Goal: Task Accomplishment & Management: Use online tool/utility

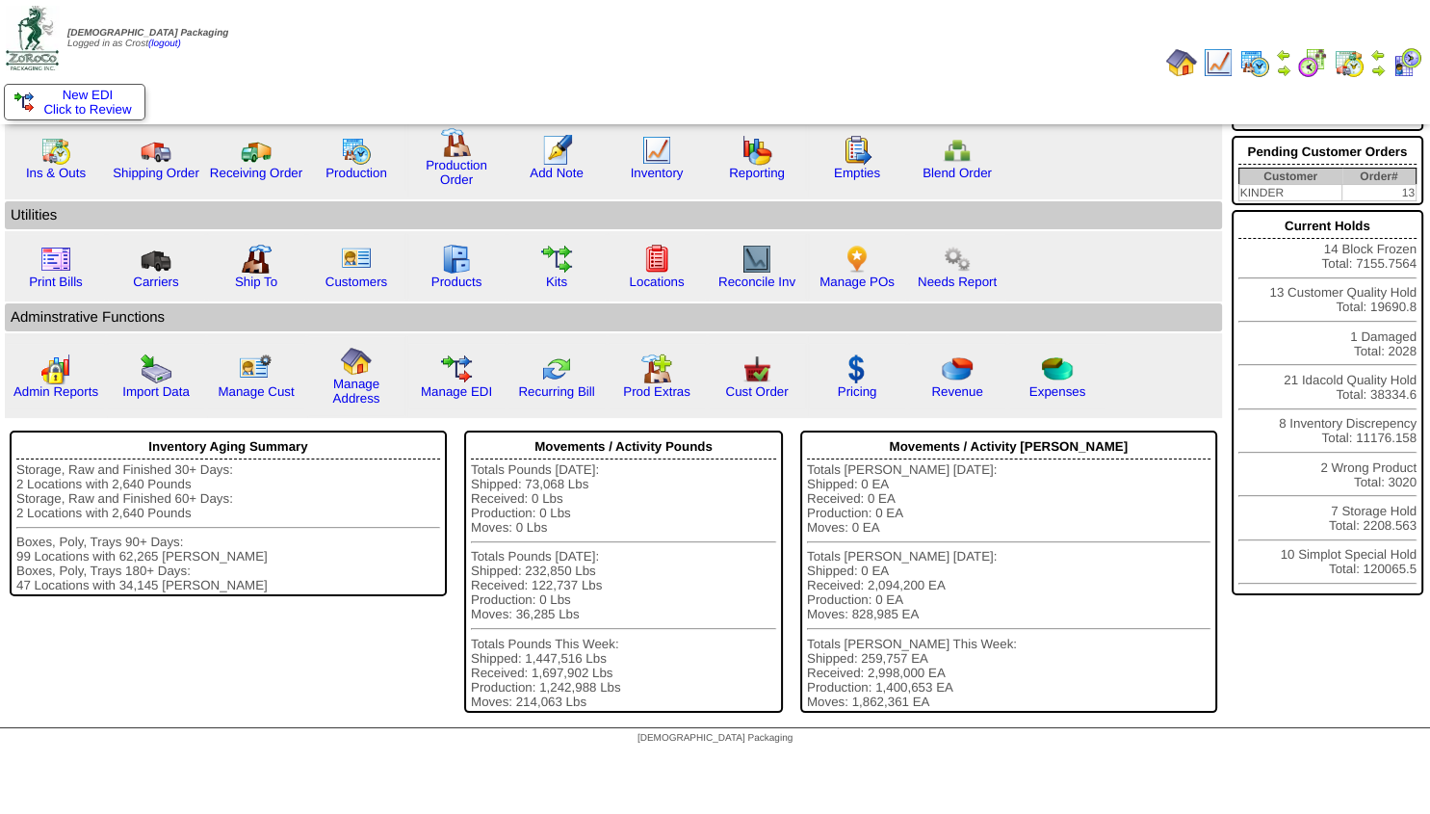
click at [1373, 71] on img at bounding box center [1377, 70] width 15 height 15
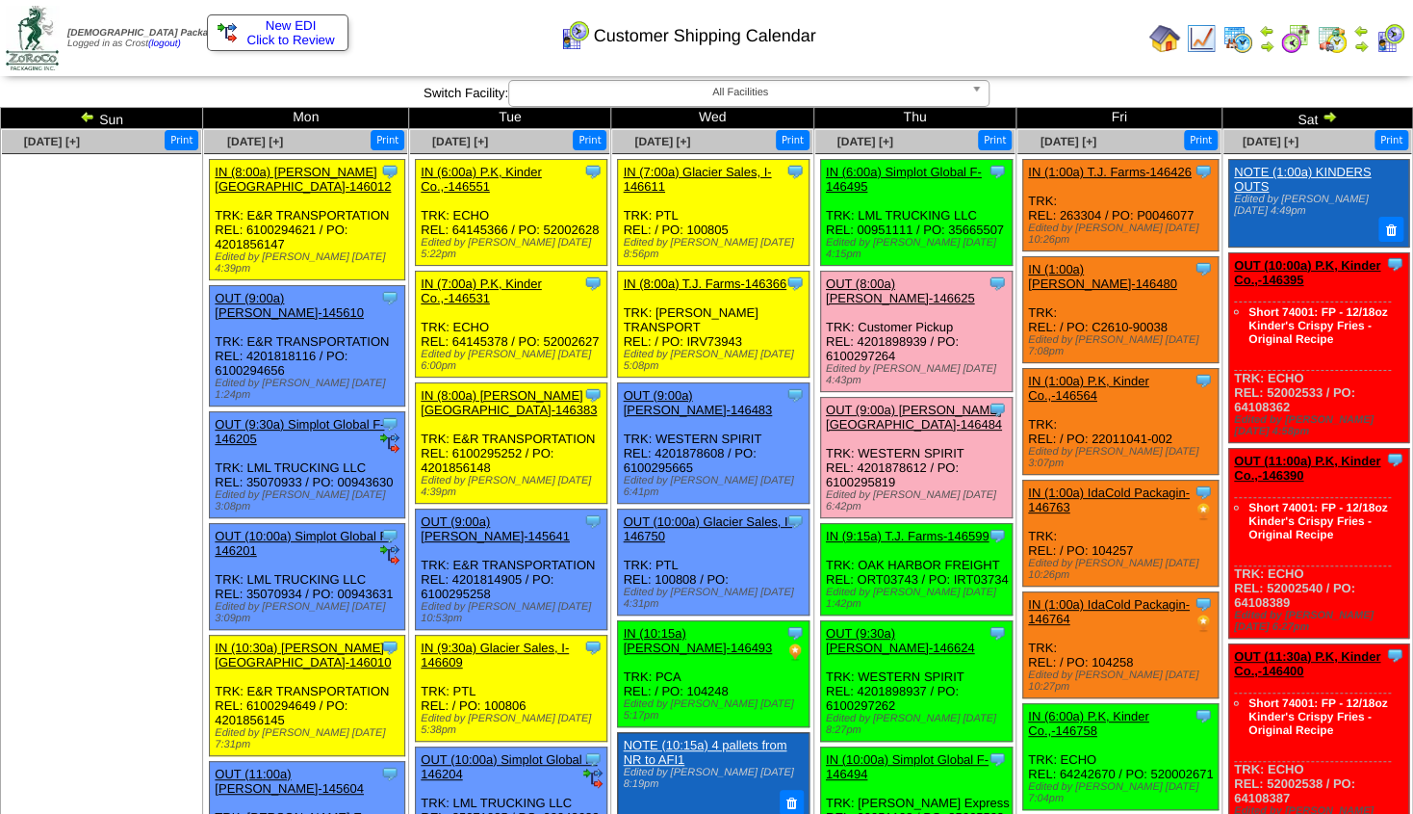
click at [1160, 35] on img at bounding box center [1165, 38] width 31 height 31
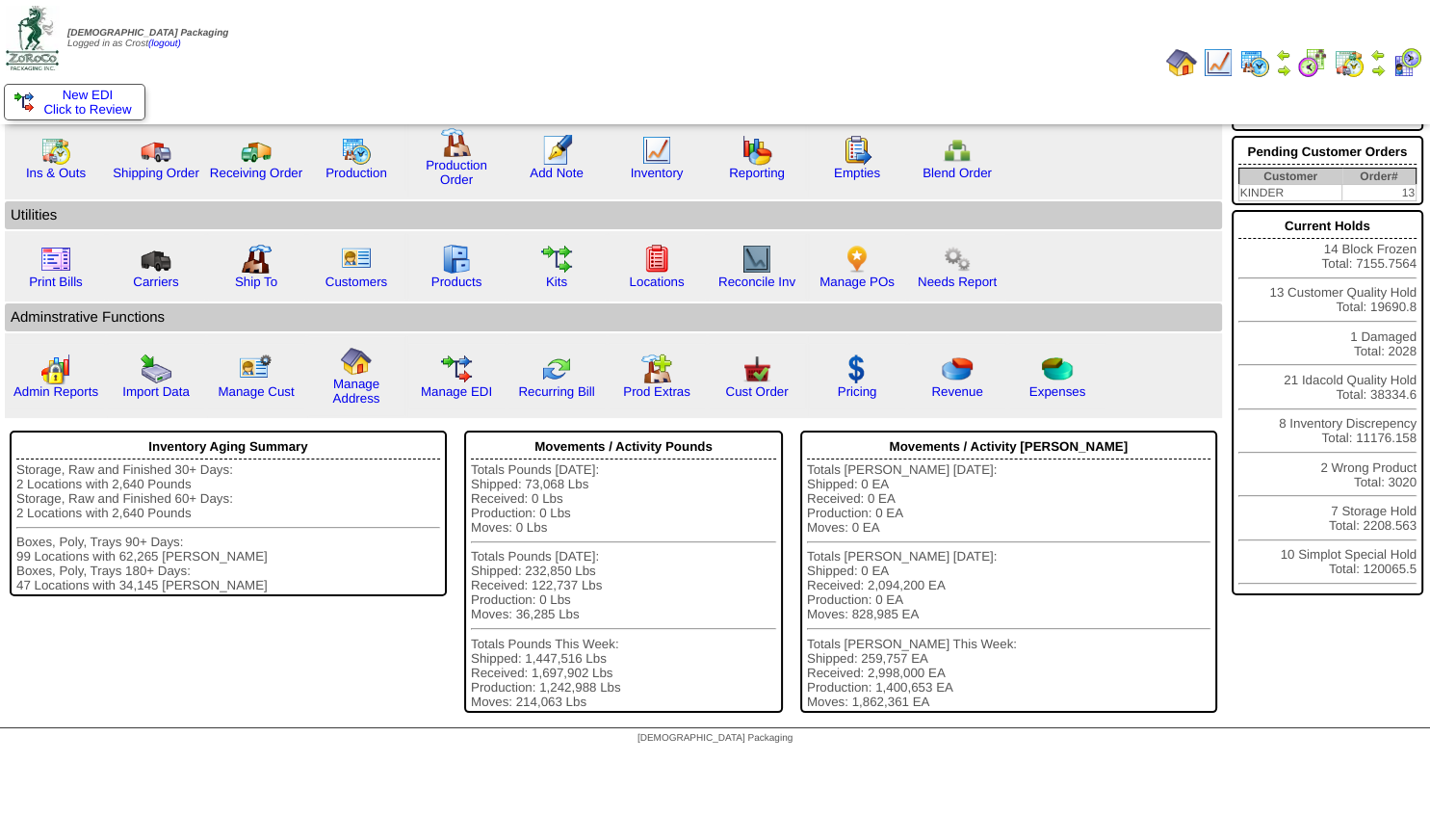
click at [1288, 69] on img at bounding box center [1283, 70] width 15 height 15
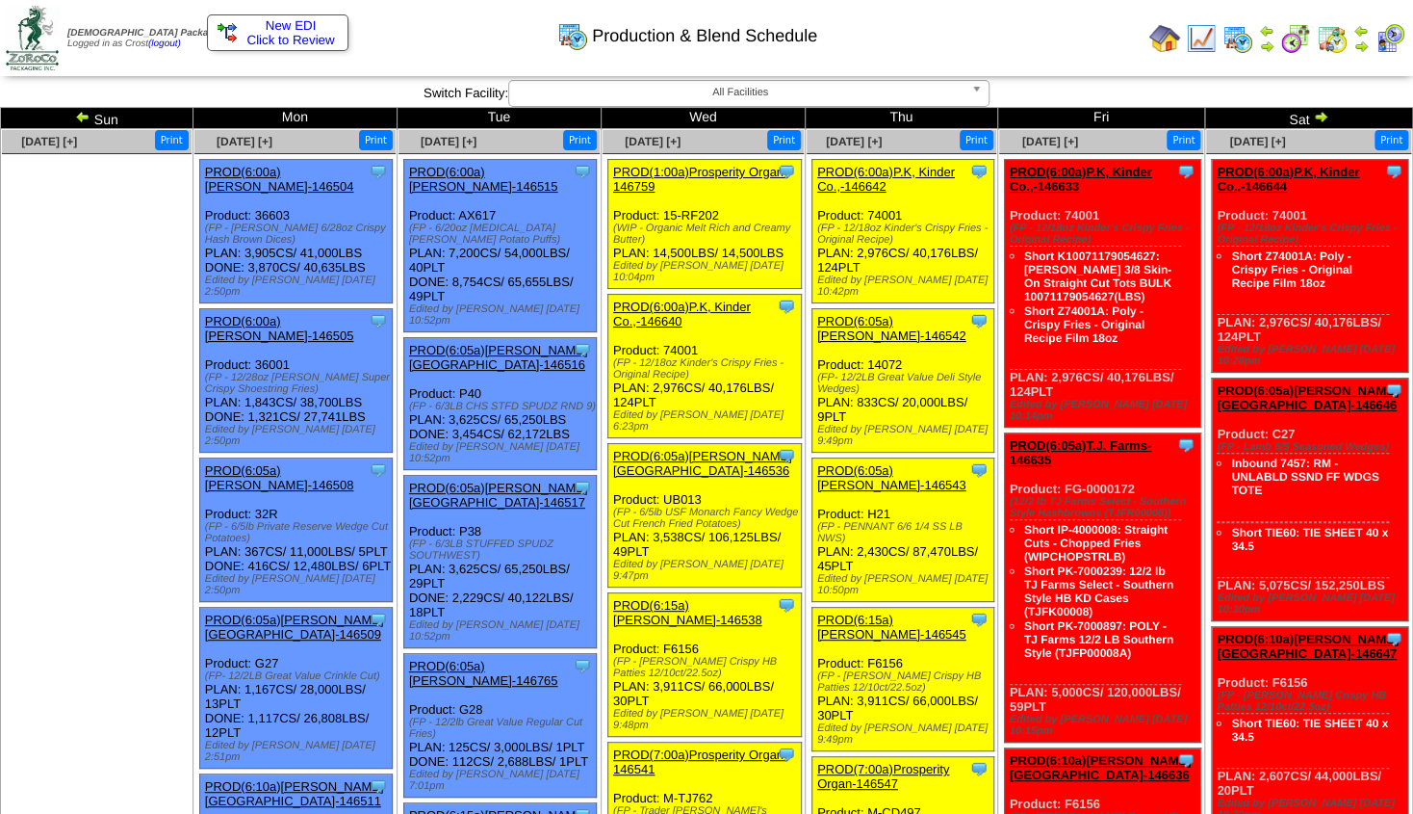
click at [1360, 42] on img at bounding box center [1361, 46] width 15 height 15
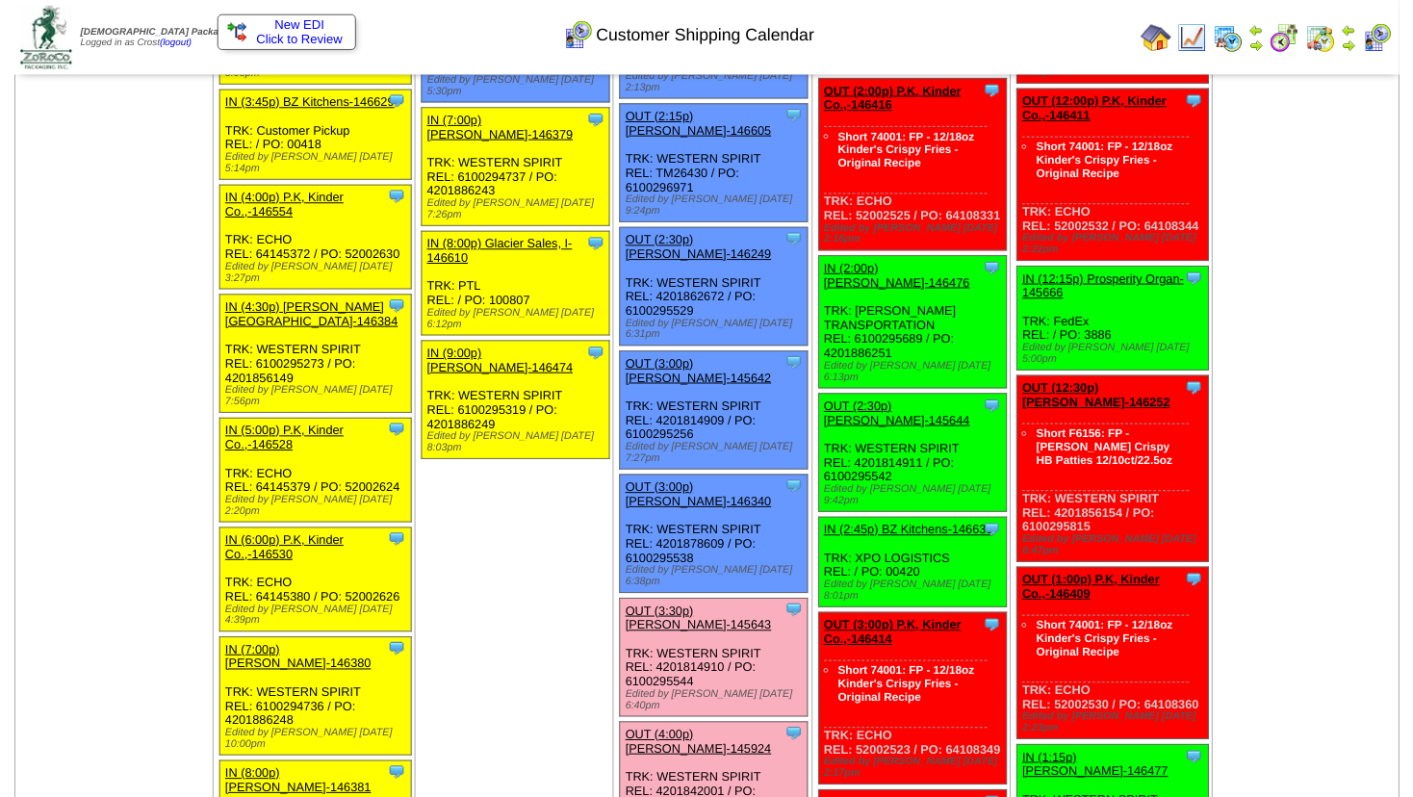
scroll to position [2392, 0]
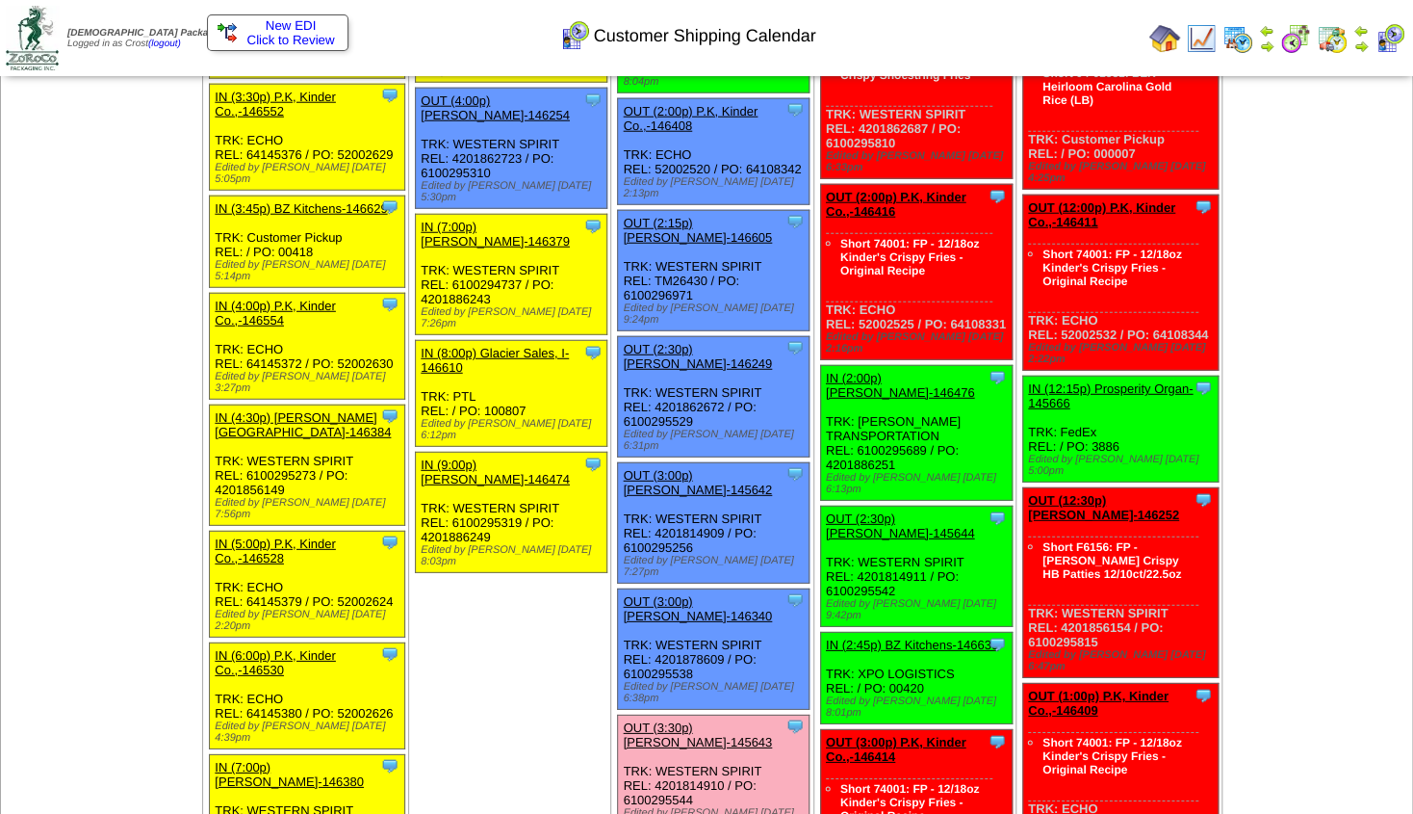
click at [697, 468] on link "OUT (3:00p) [PERSON_NAME]-145642" at bounding box center [697, 482] width 149 height 29
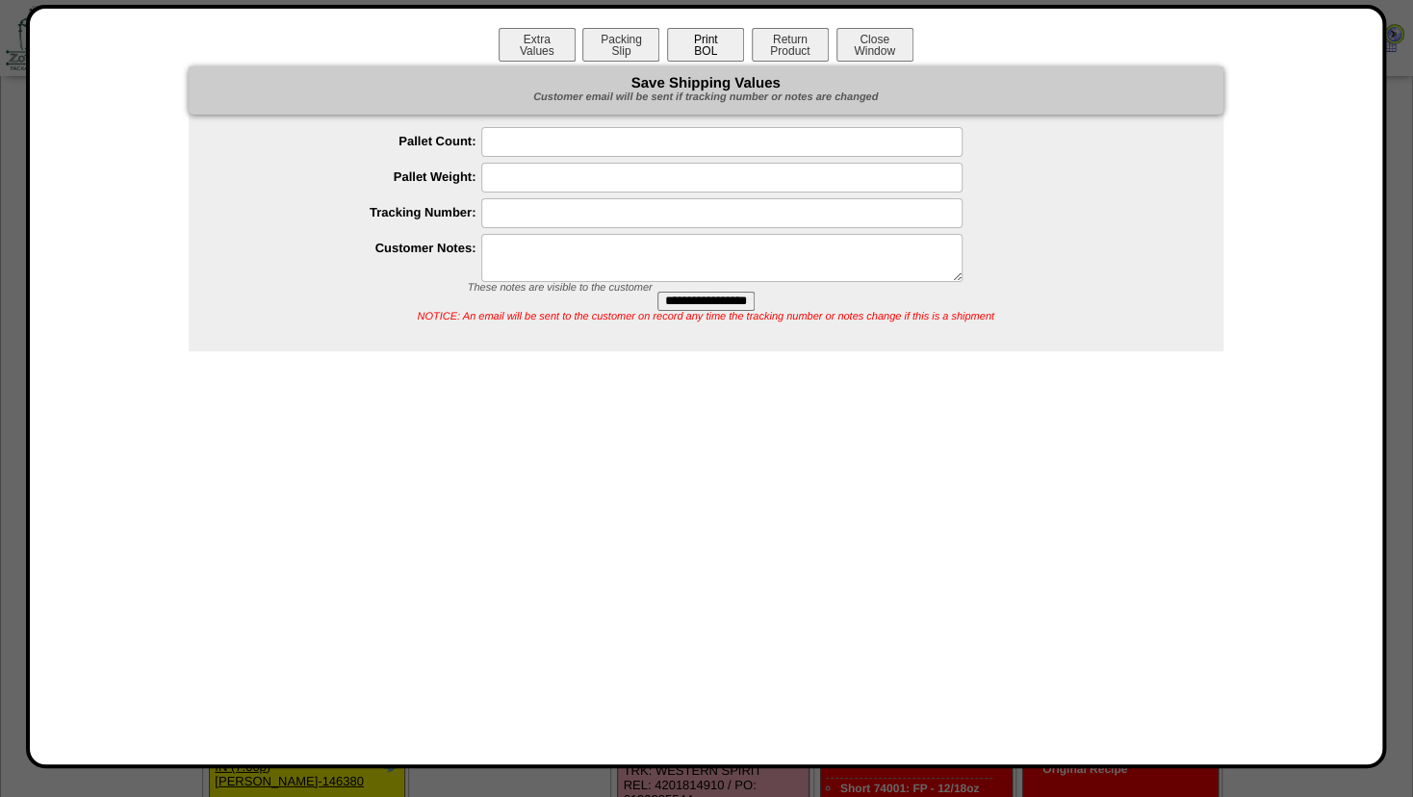
click at [713, 56] on button "Print BOL" at bounding box center [705, 45] width 77 height 34
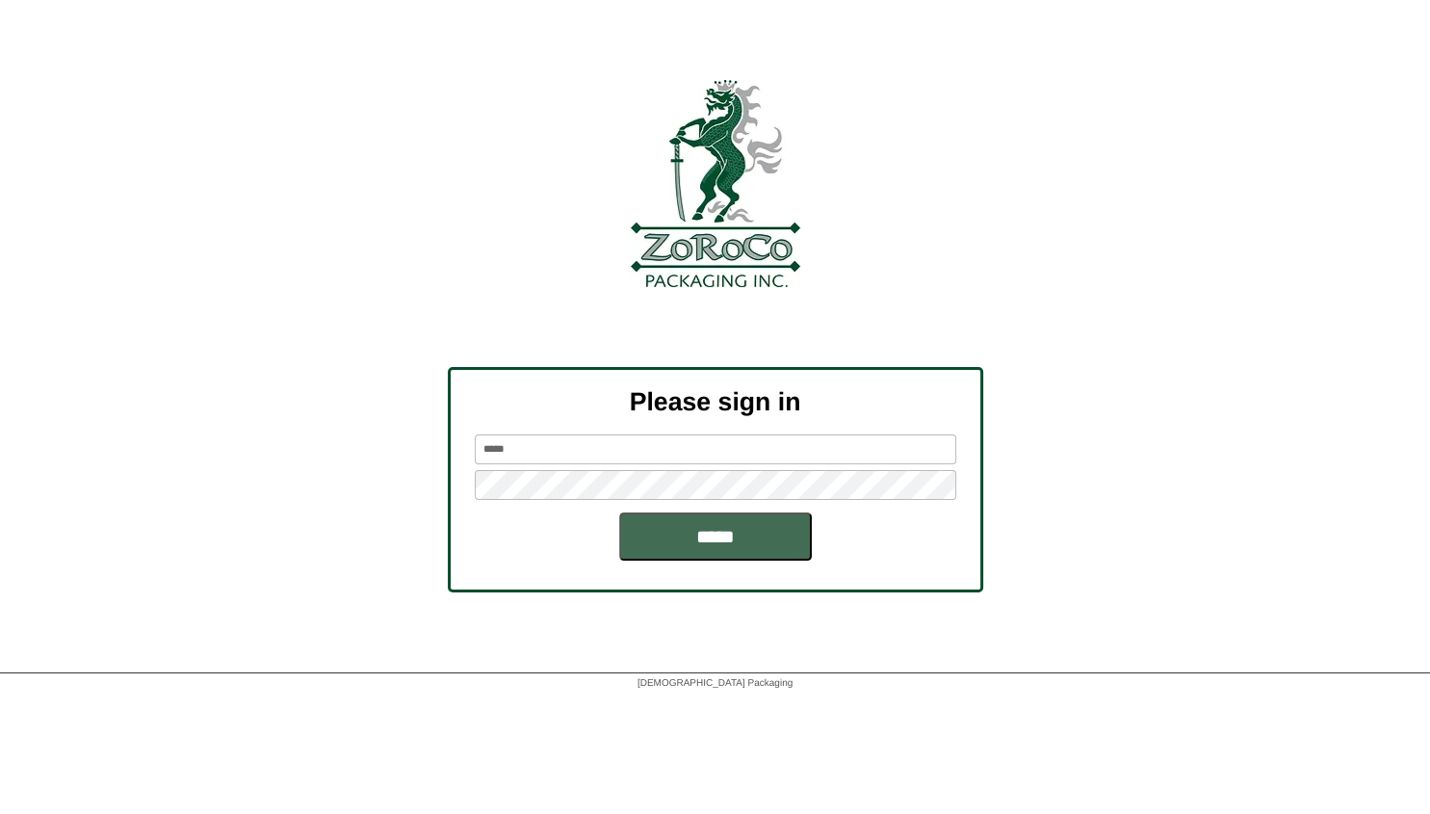
click at [660, 546] on input "*****" at bounding box center [715, 536] width 193 height 48
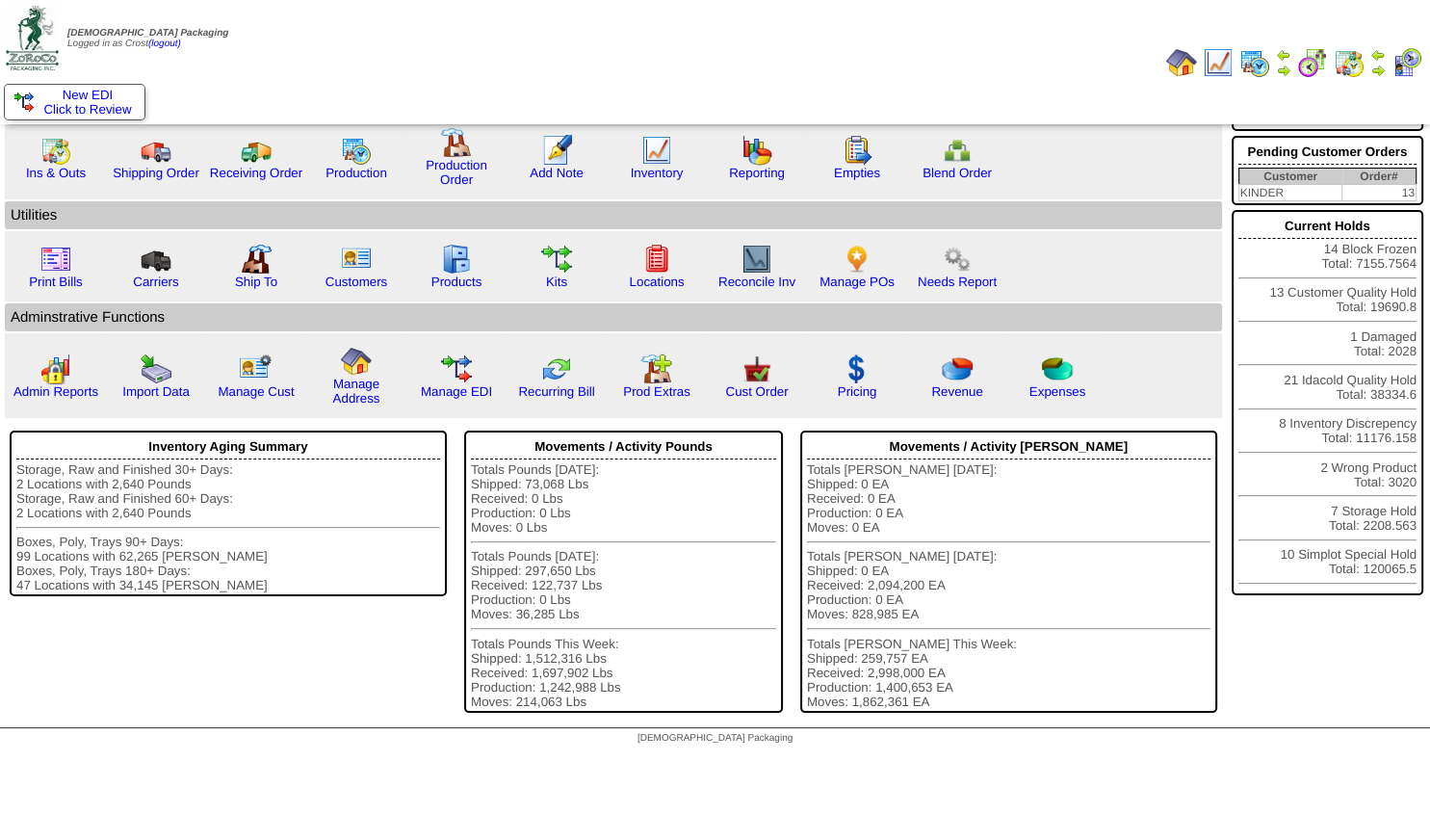
click at [1220, 66] on img at bounding box center [1218, 62] width 31 height 31
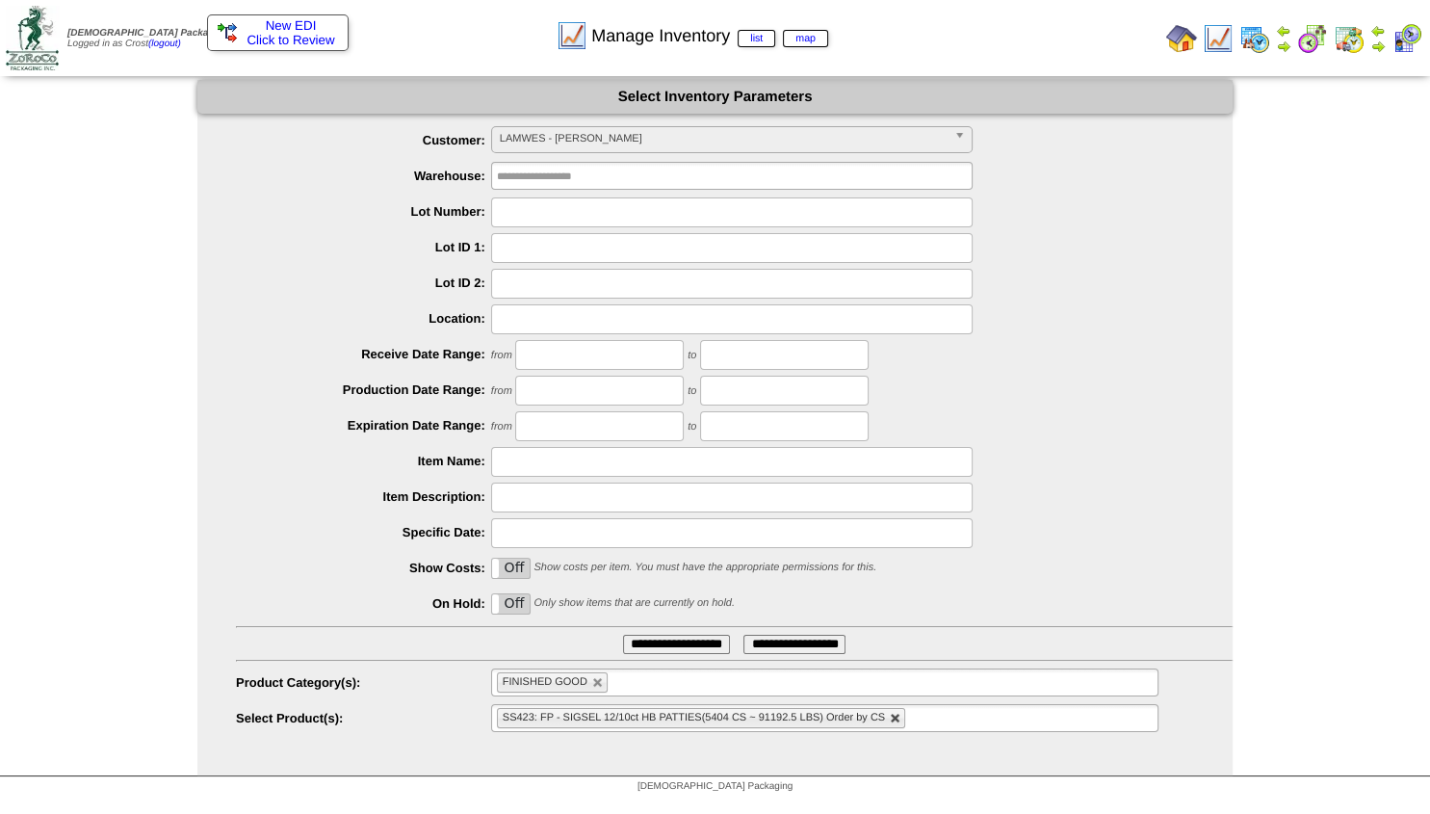
click at [892, 720] on link at bounding box center [896, 719] width 12 height 12
type input "**********"
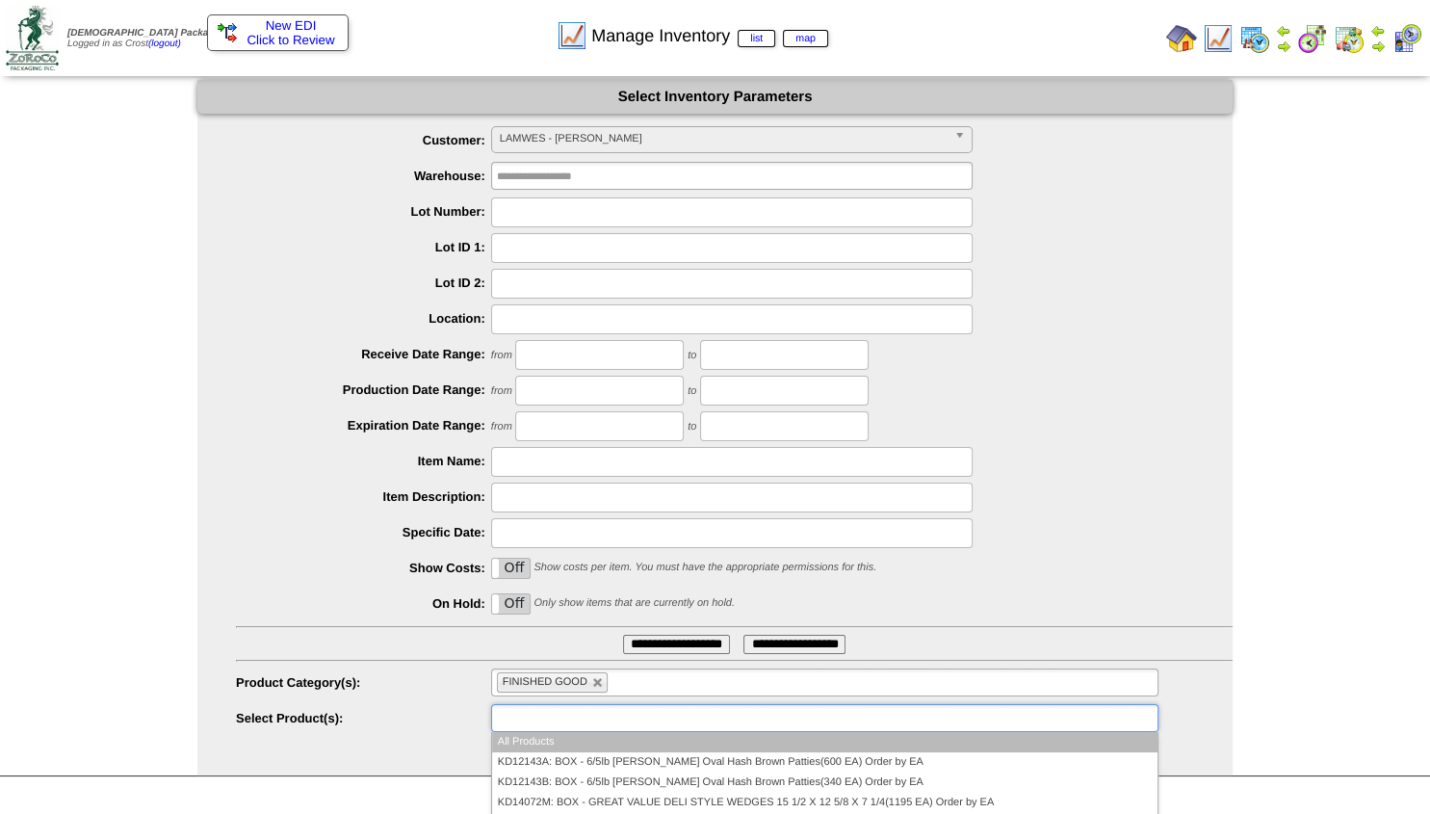
click at [548, 719] on input "text" at bounding box center [558, 718] width 123 height 24
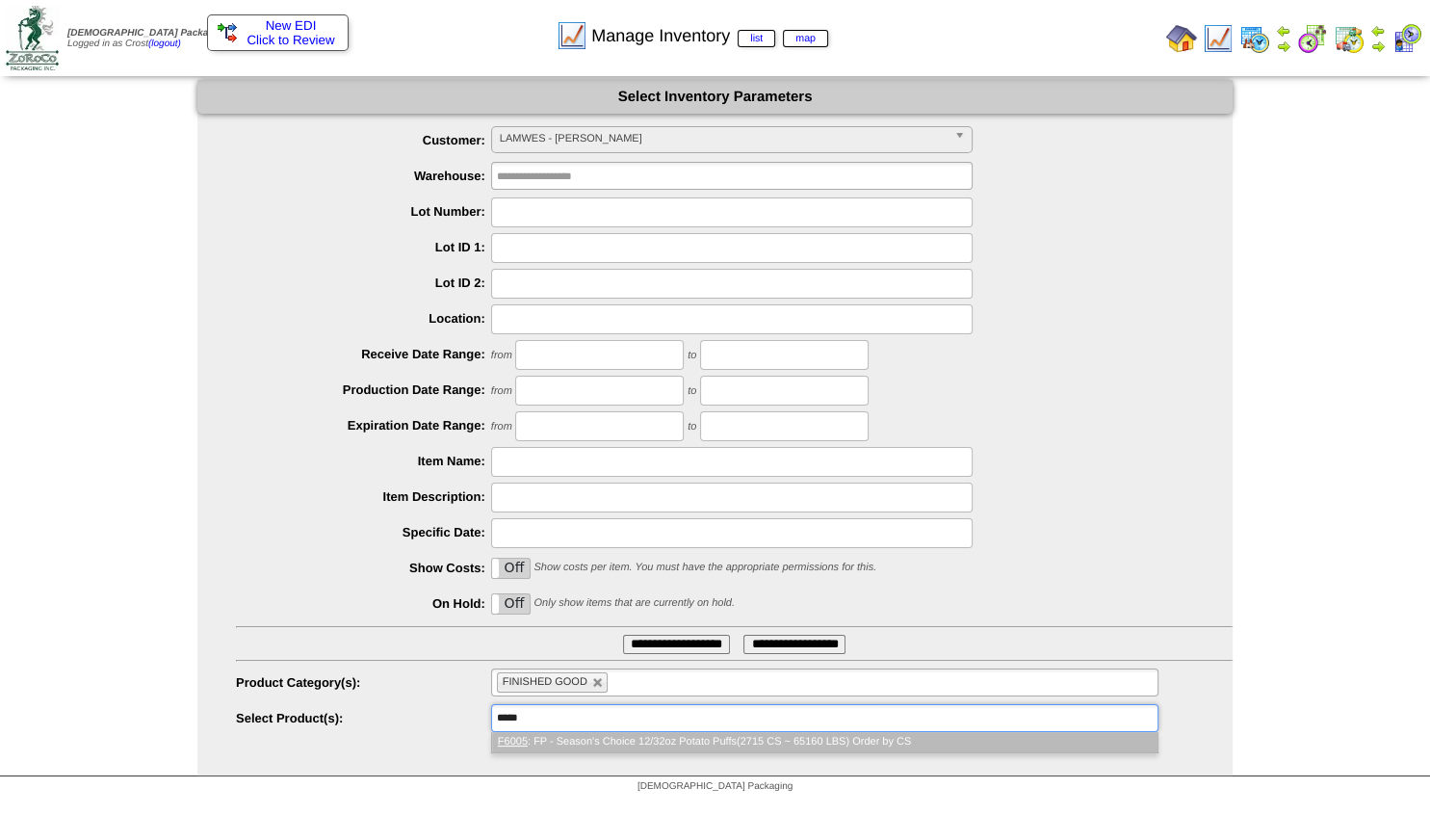
type input "*****"
click at [527, 746] on em "F6005" at bounding box center [513, 742] width 30 height 12
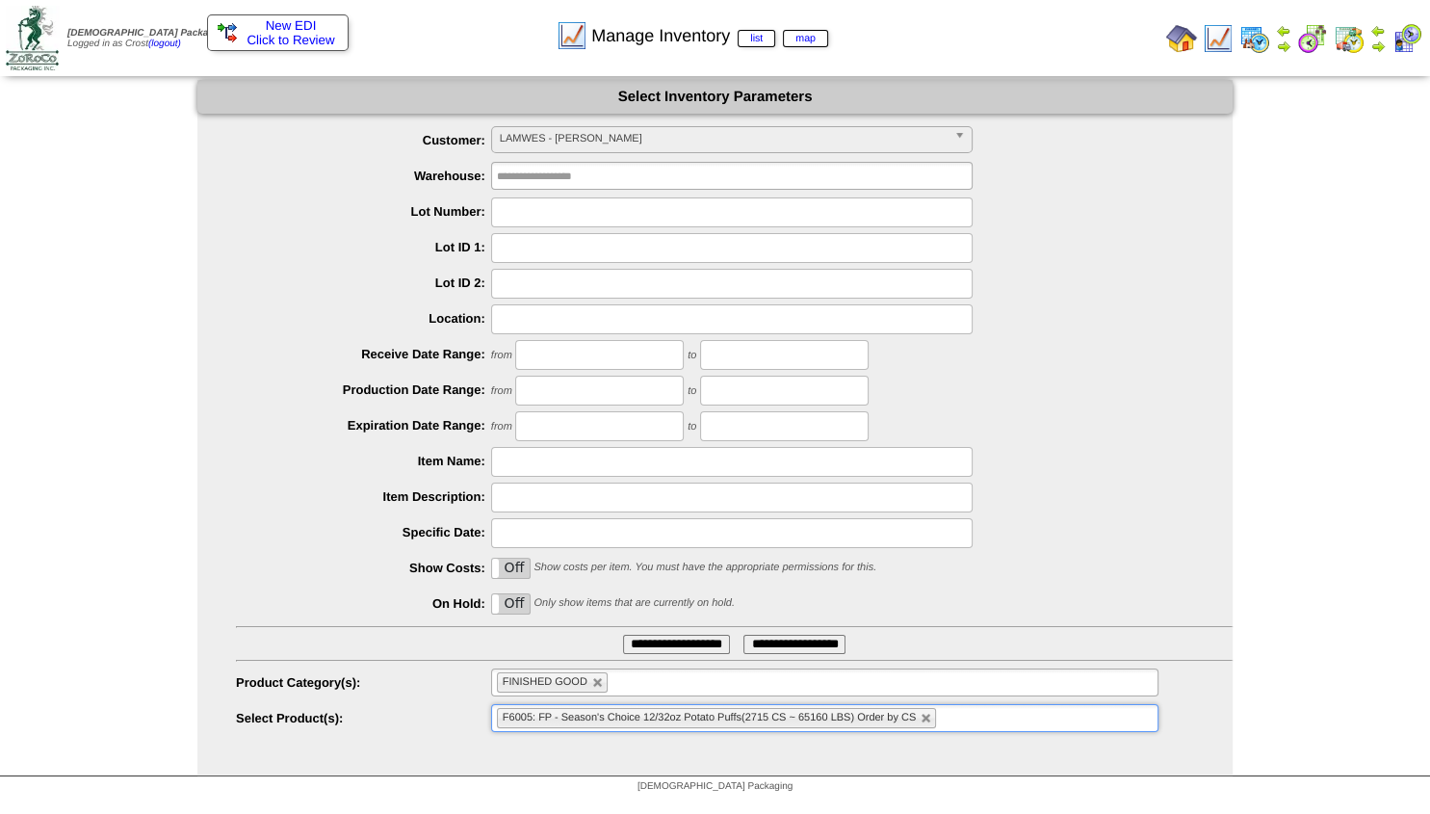
click at [654, 643] on input "**********" at bounding box center [676, 644] width 107 height 19
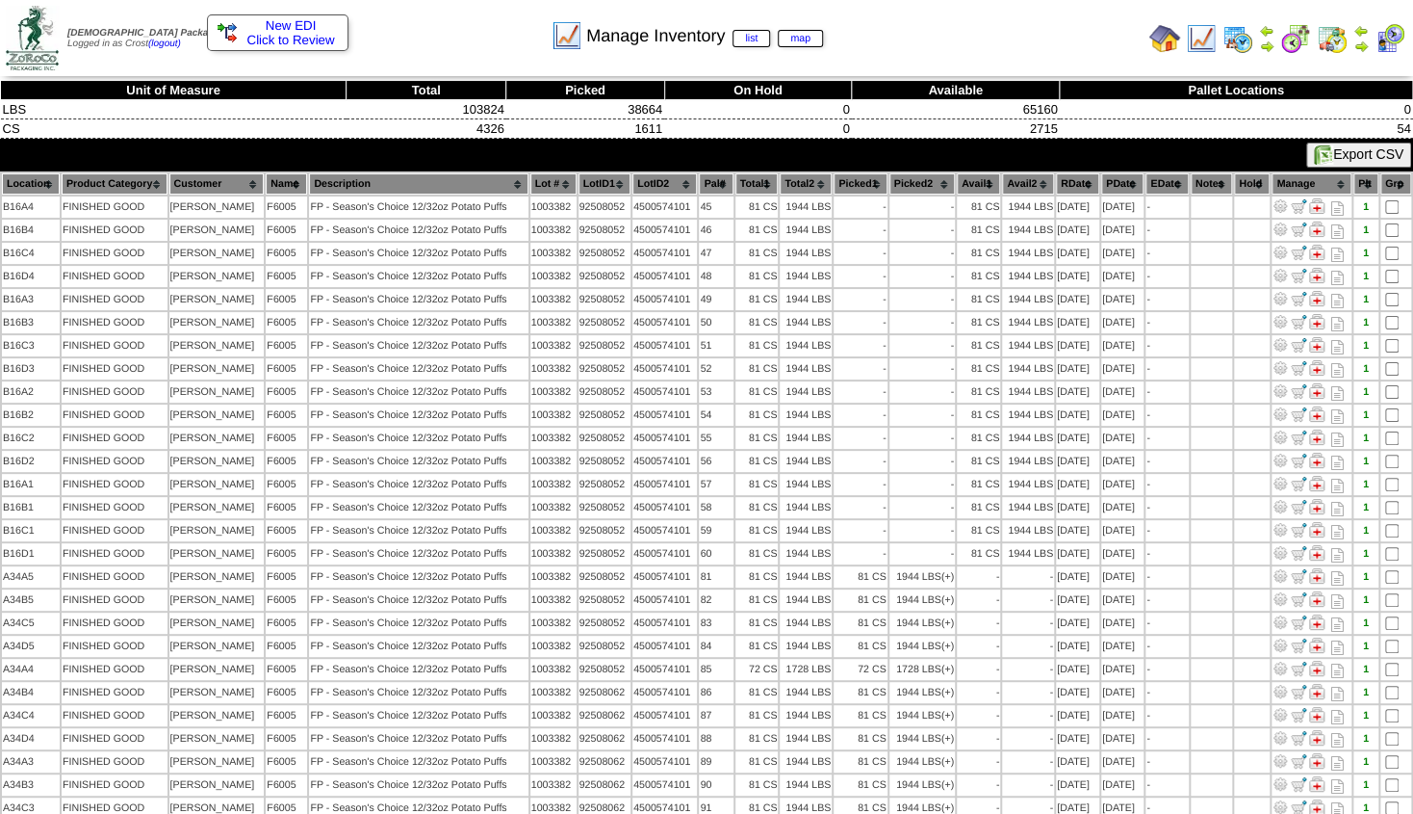
click at [27, 185] on th "Location" at bounding box center [31, 183] width 58 height 21
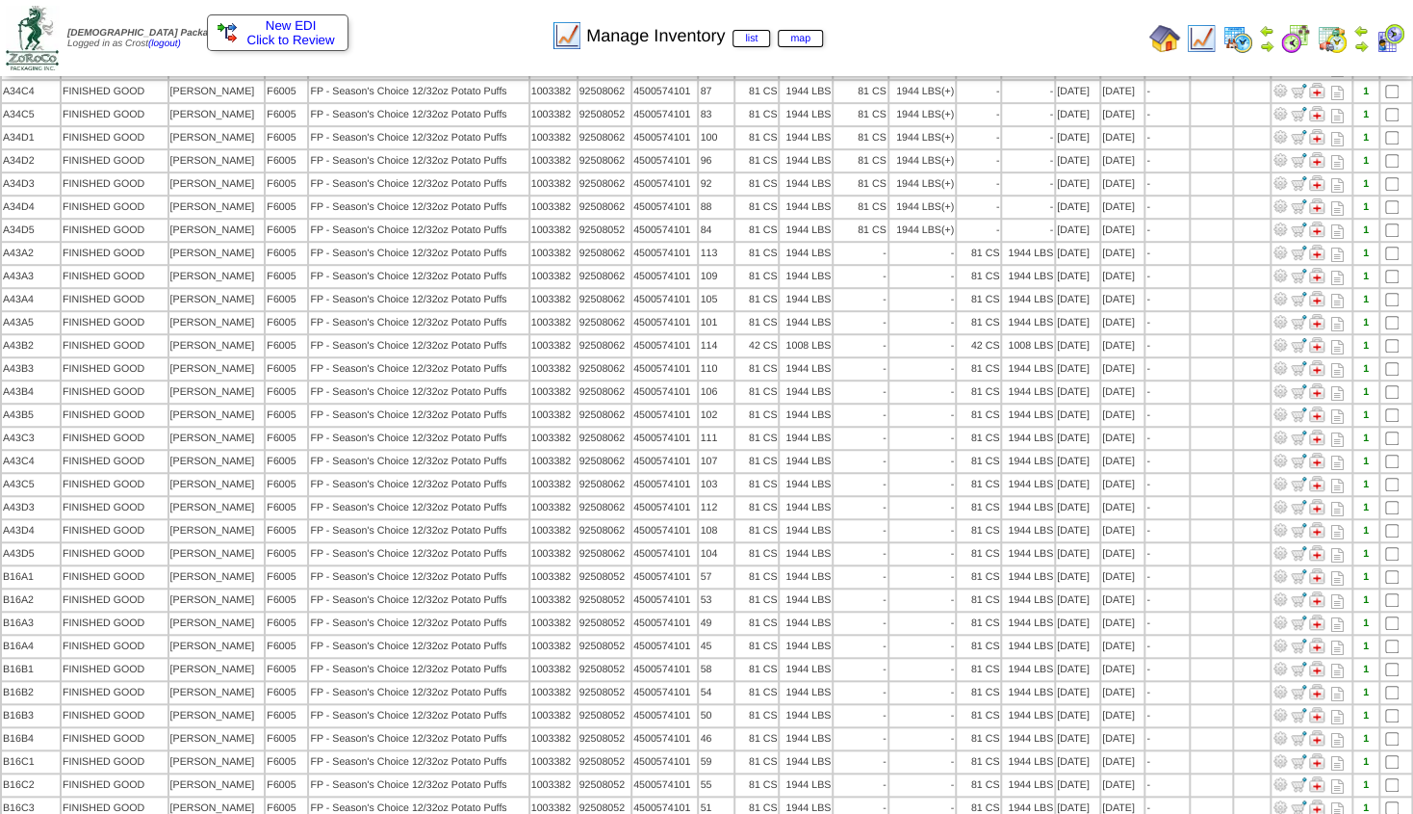
scroll to position [658, 0]
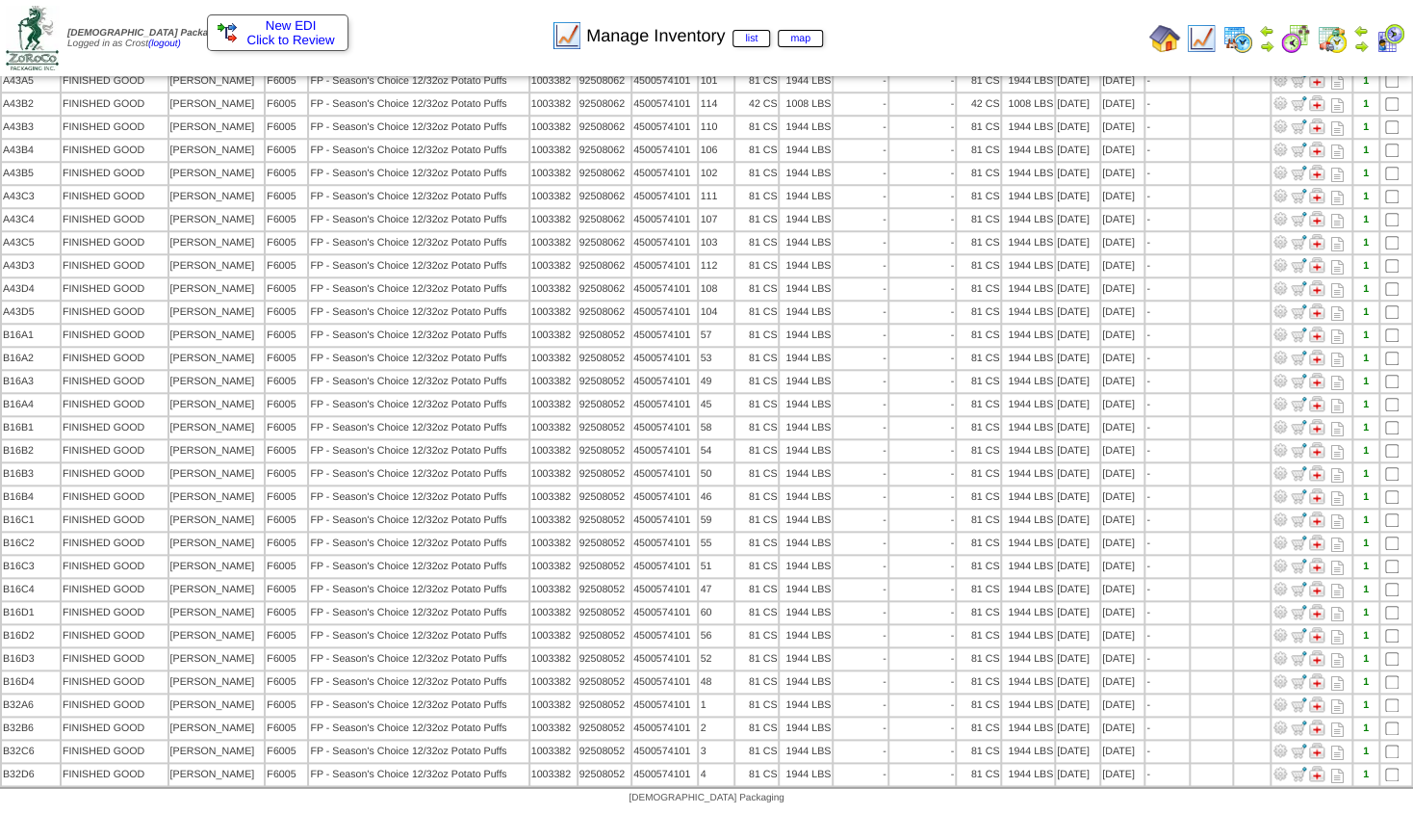
click at [1362, 49] on img at bounding box center [1361, 46] width 15 height 15
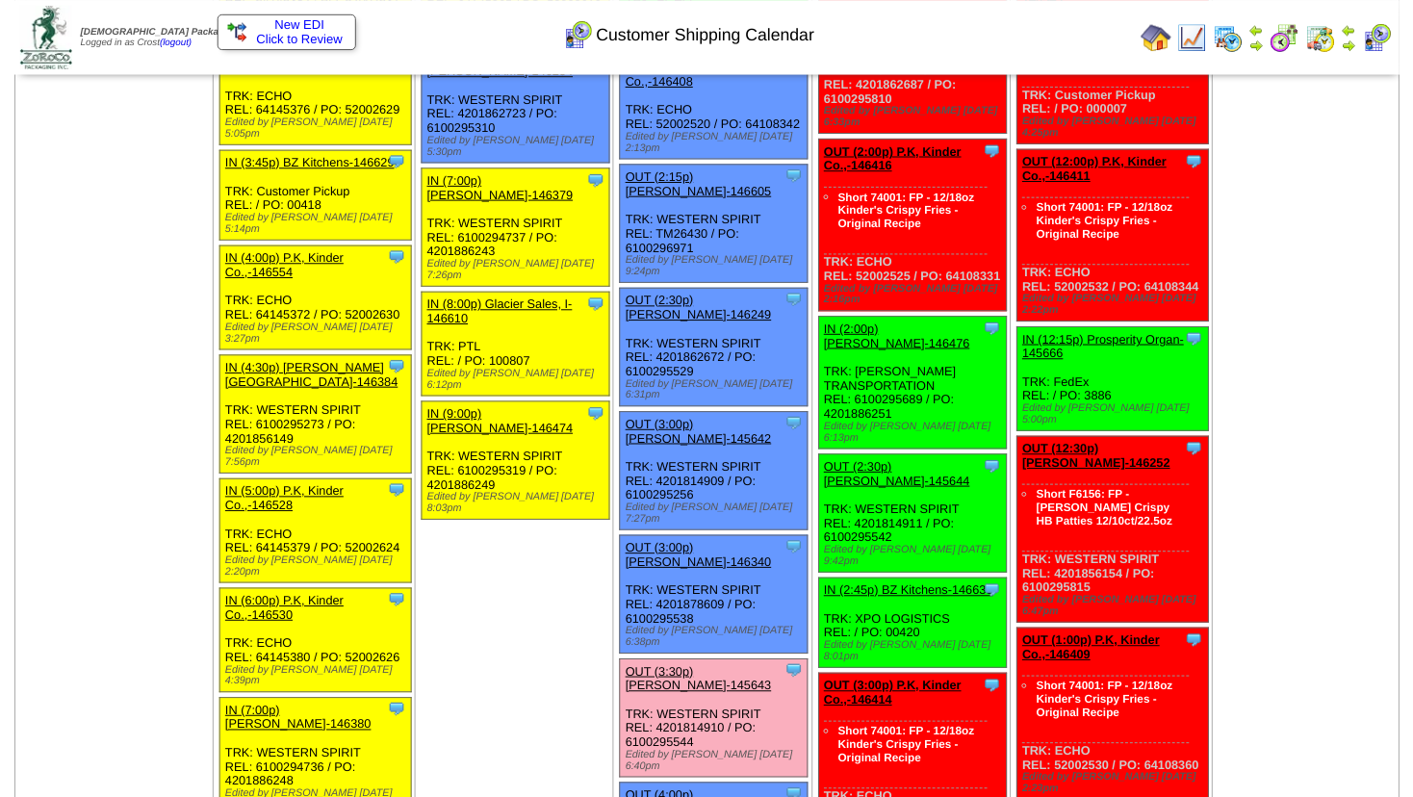
scroll to position [2392, 0]
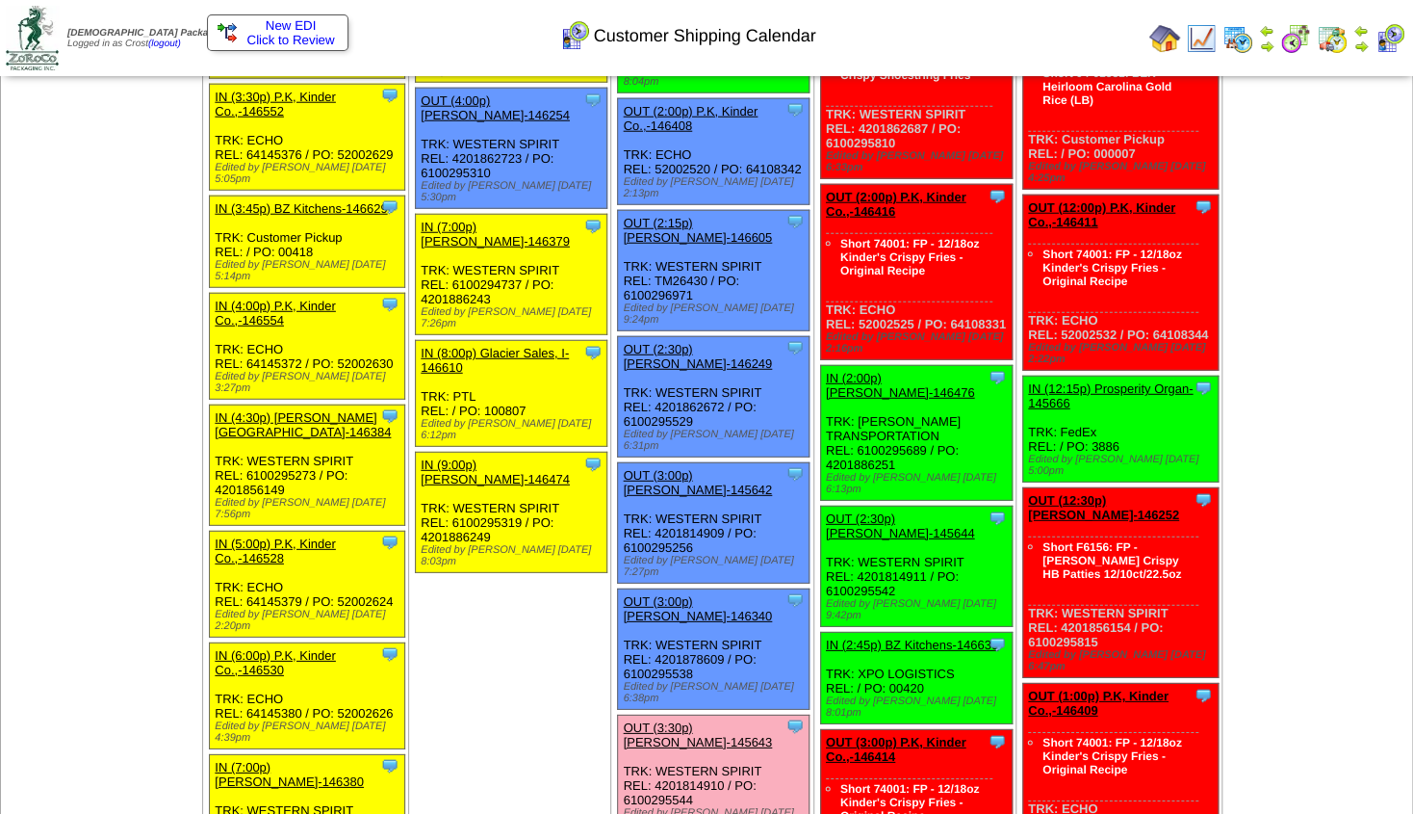
click at [691, 720] on div "OUT (3:30p) [PERSON_NAME]-145643" at bounding box center [712, 734] width 178 height 29
click at [691, 720] on link "OUT (3:30p) [PERSON_NAME]-145643" at bounding box center [697, 734] width 149 height 29
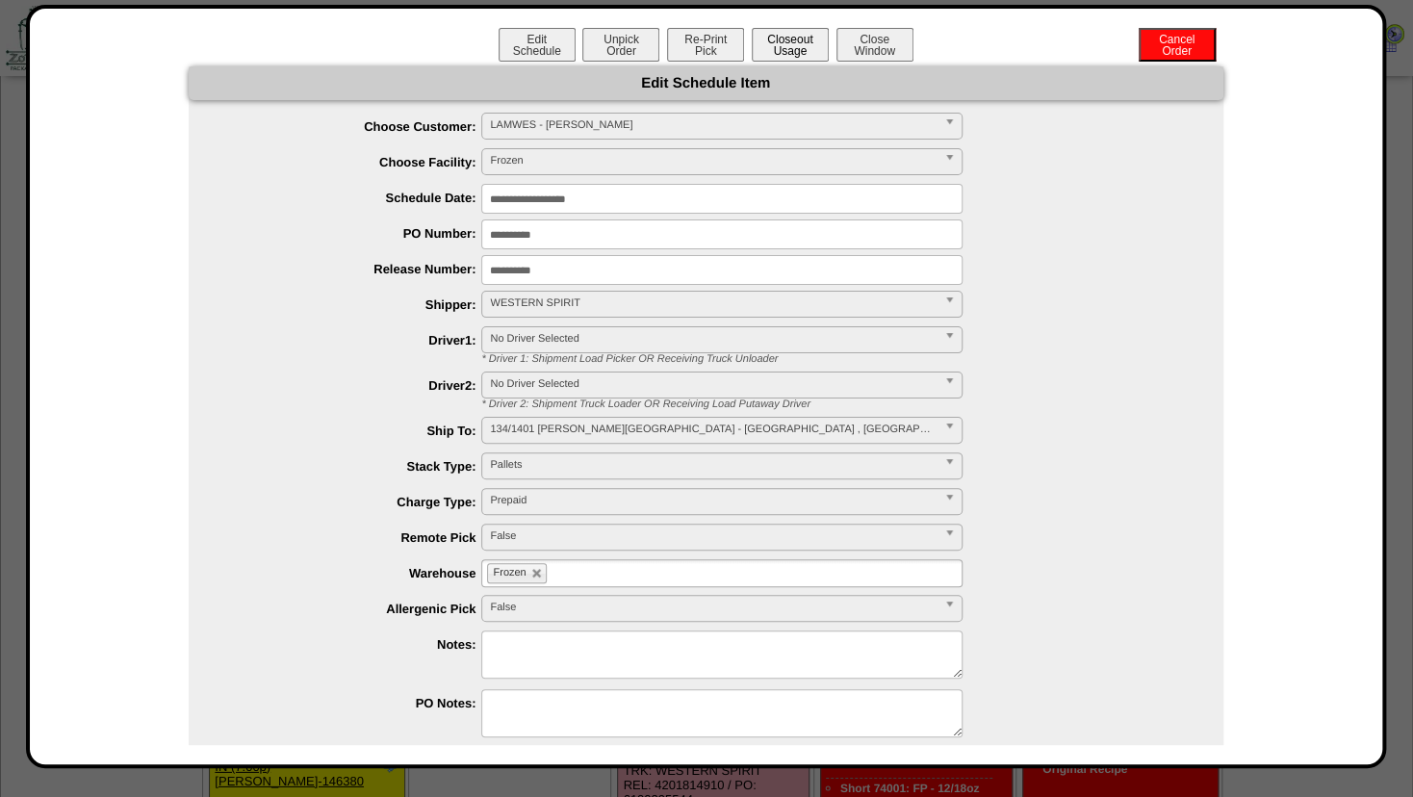
click at [766, 50] on button "Closeout Usage" at bounding box center [790, 45] width 77 height 34
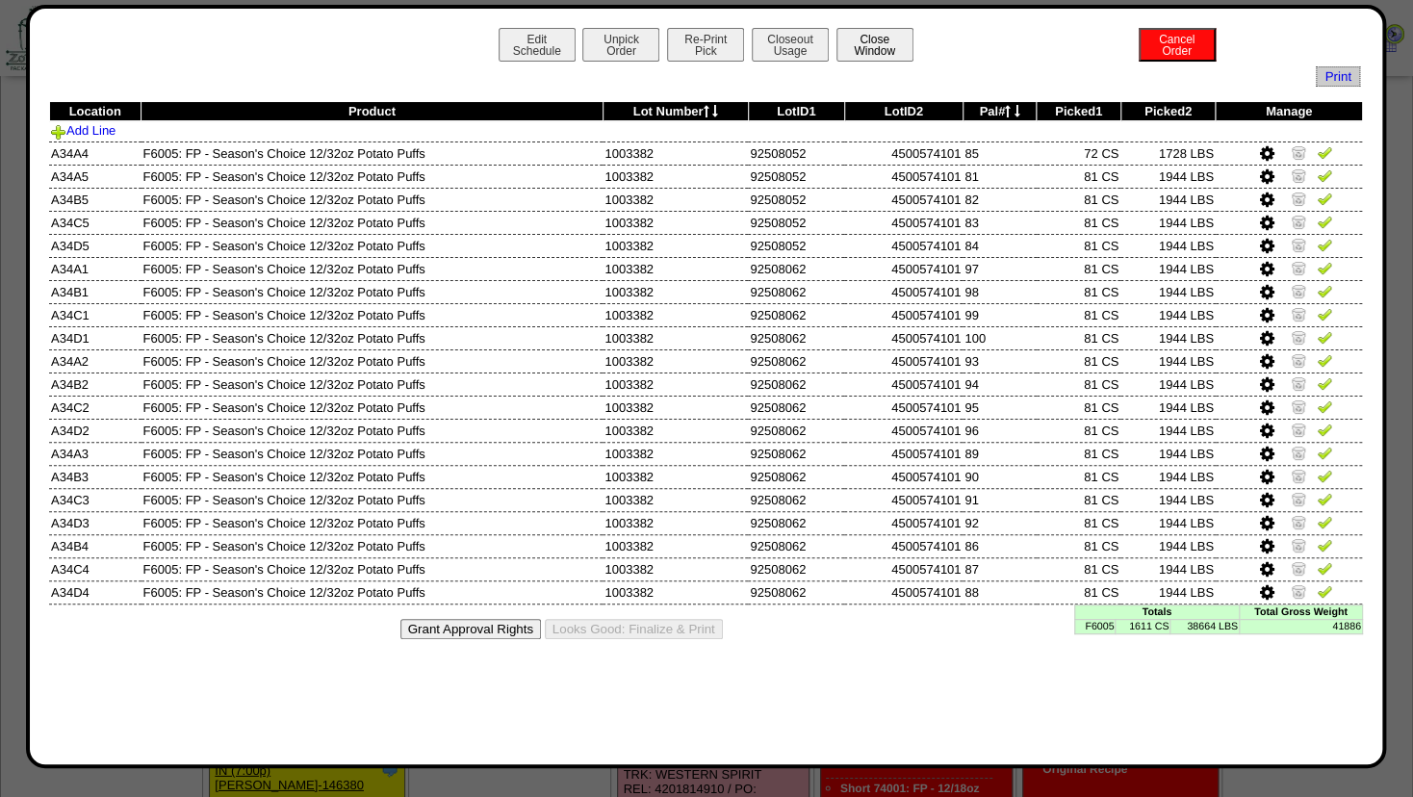
click at [876, 43] on button "Close Window" at bounding box center [875, 45] width 77 height 34
